Goal: Information Seeking & Learning: Understand process/instructions

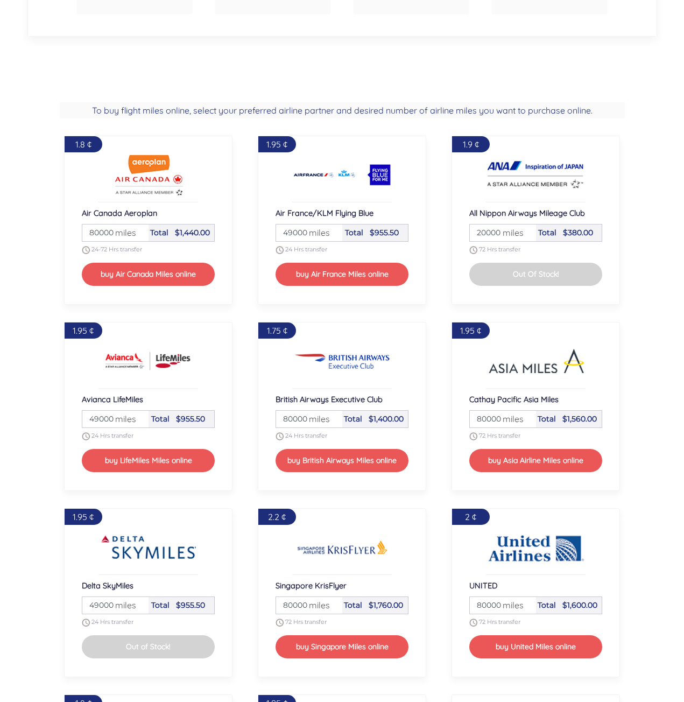
scroll to position [1045, 0]
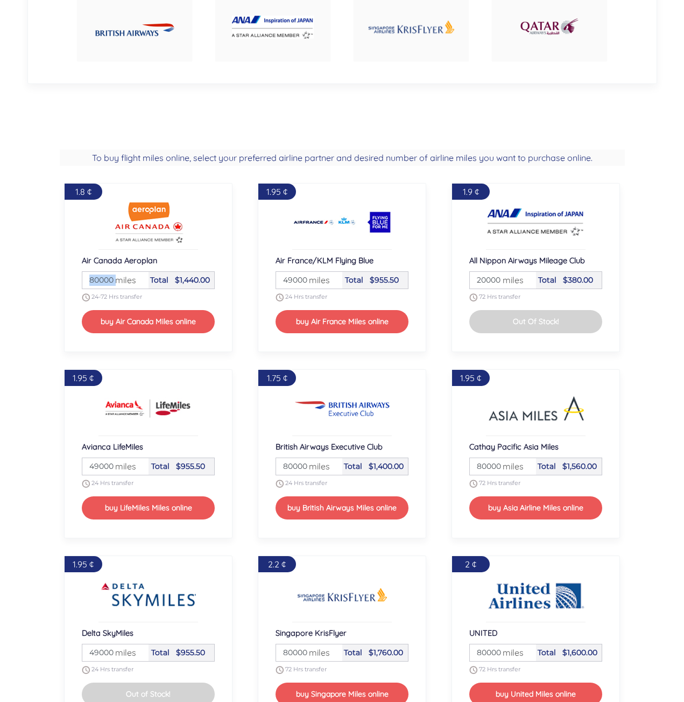
drag, startPoint x: 113, startPoint y: 281, endPoint x: 93, endPoint y: 281, distance: 20.5
click at [93, 281] on div "Miles 80000 miles" at bounding box center [115, 280] width 66 height 17
drag, startPoint x: 88, startPoint y: 280, endPoint x: 123, endPoint y: 282, distance: 35.0
click at [123, 282] on div "Miles 80000 miles" at bounding box center [115, 280] width 66 height 17
click at [34, 279] on section "To buy flight miles online, select your preferred airline partner and desired n…" at bounding box center [342, 540] width 684 height 817
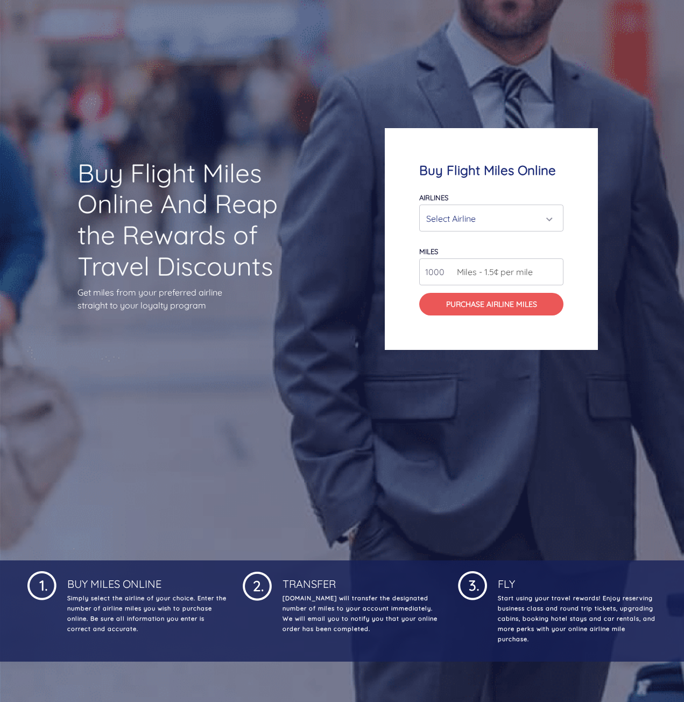
scroll to position [0, 0]
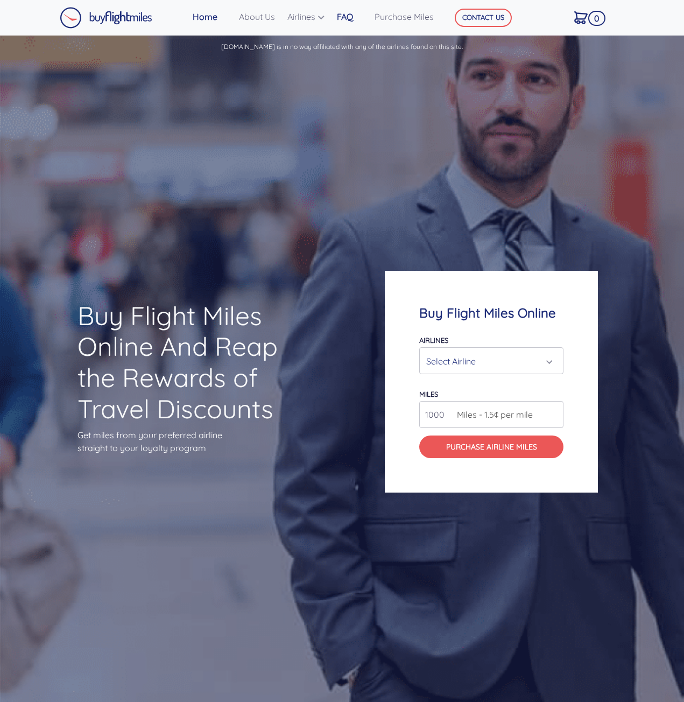
click at [350, 19] on link "FAQ" at bounding box center [351, 17] width 38 height 22
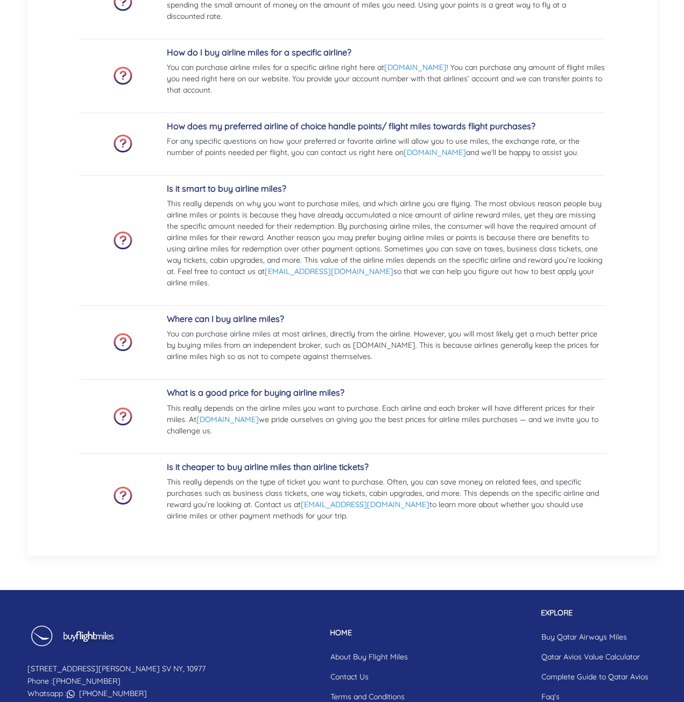
scroll to position [812, 0]
